Goal: Information Seeking & Learning: Find specific fact

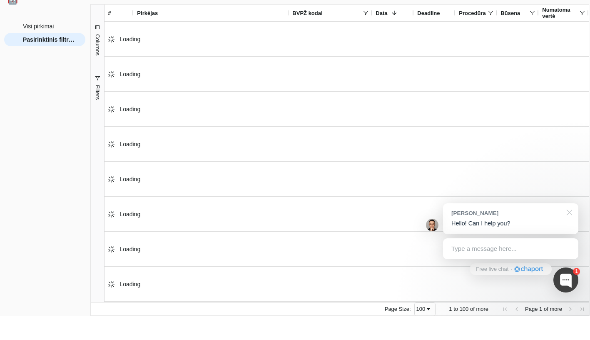
click at [569, 227] on div at bounding box center [568, 235] width 21 height 17
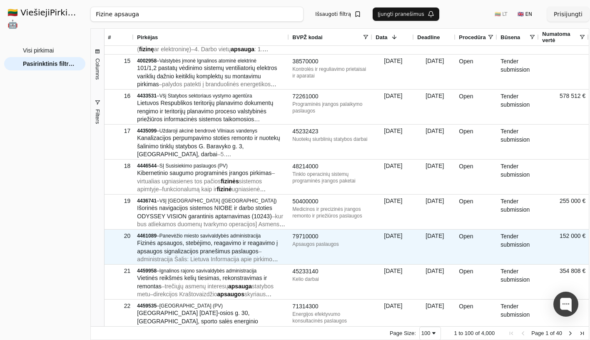
click at [254, 240] on span "Fizinės apsaugos, stebėjimo, reagavimo ir reagavimo į apsaugos signalizacijos p…" at bounding box center [207, 246] width 141 height 15
